Goal: Book appointment/travel/reservation

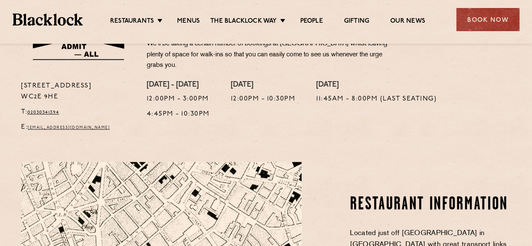
scroll to position [343, 0]
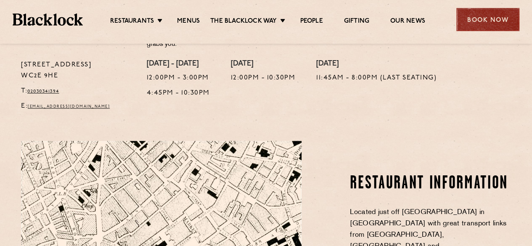
click at [466, 22] on div "Book Now" at bounding box center [487, 19] width 63 height 23
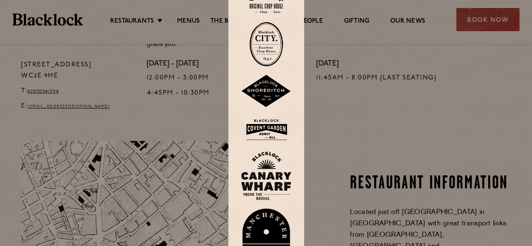
click at [273, 132] on img at bounding box center [266, 129] width 50 height 27
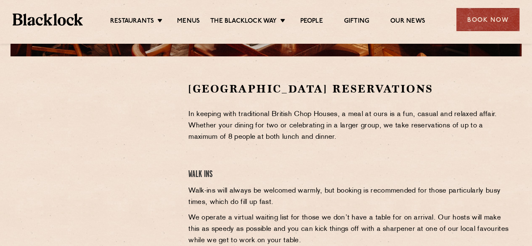
scroll to position [246, 0]
